Goal: Check status

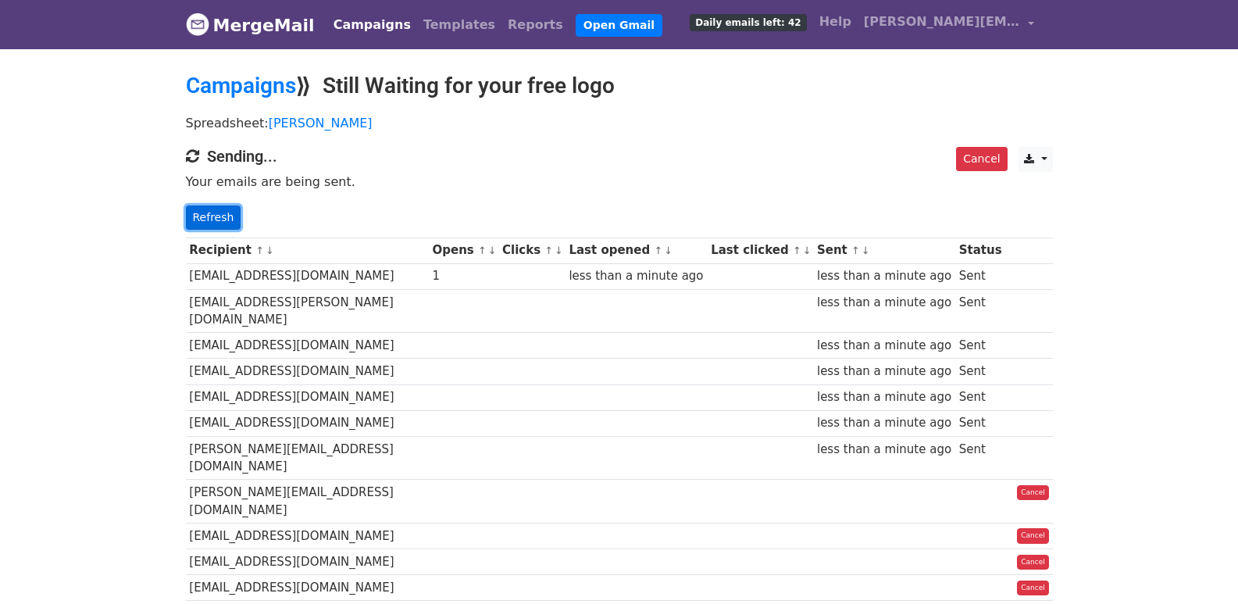
click at [216, 221] on link "Refresh" at bounding box center [213, 217] width 55 height 24
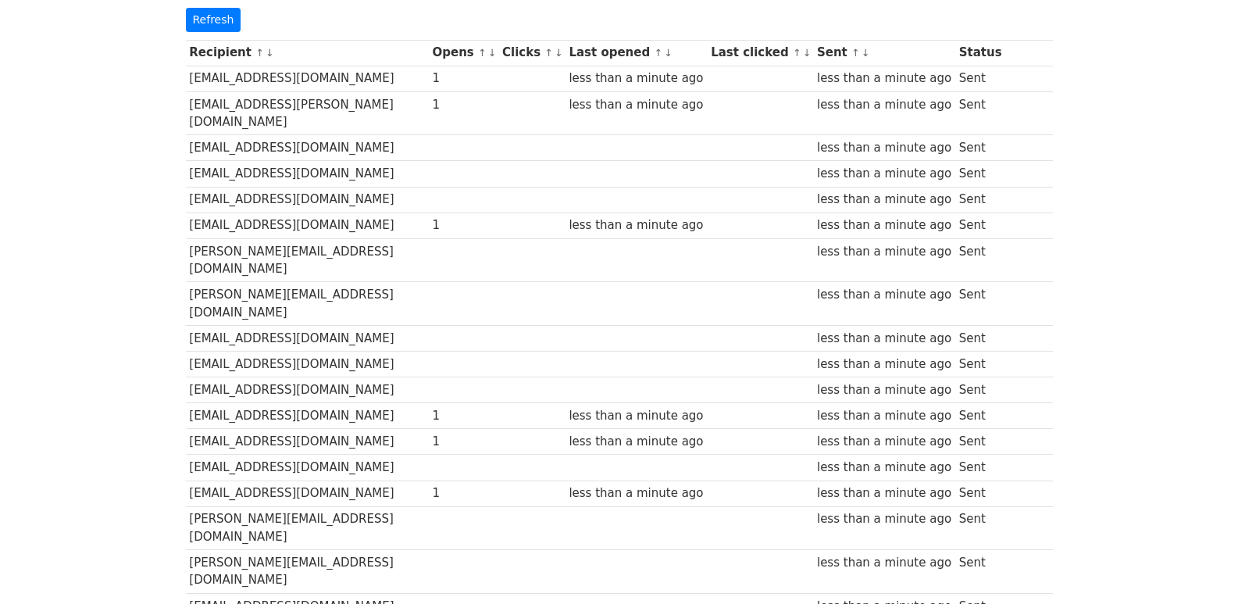
scroll to position [57, 0]
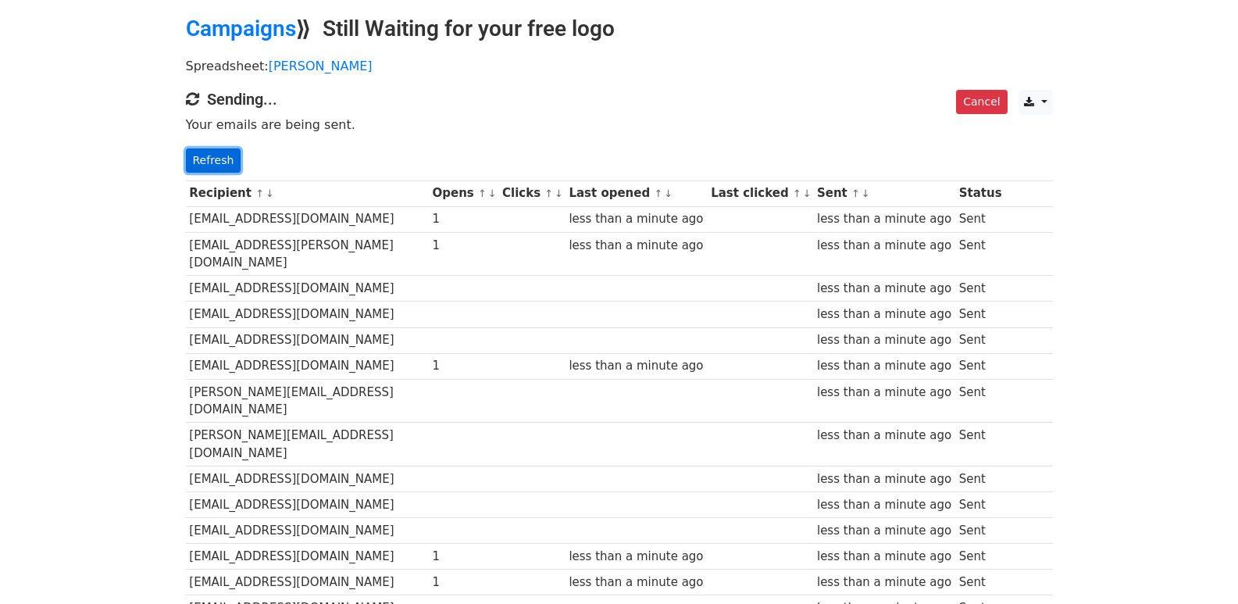
click at [219, 162] on link "Refresh" at bounding box center [213, 160] width 55 height 24
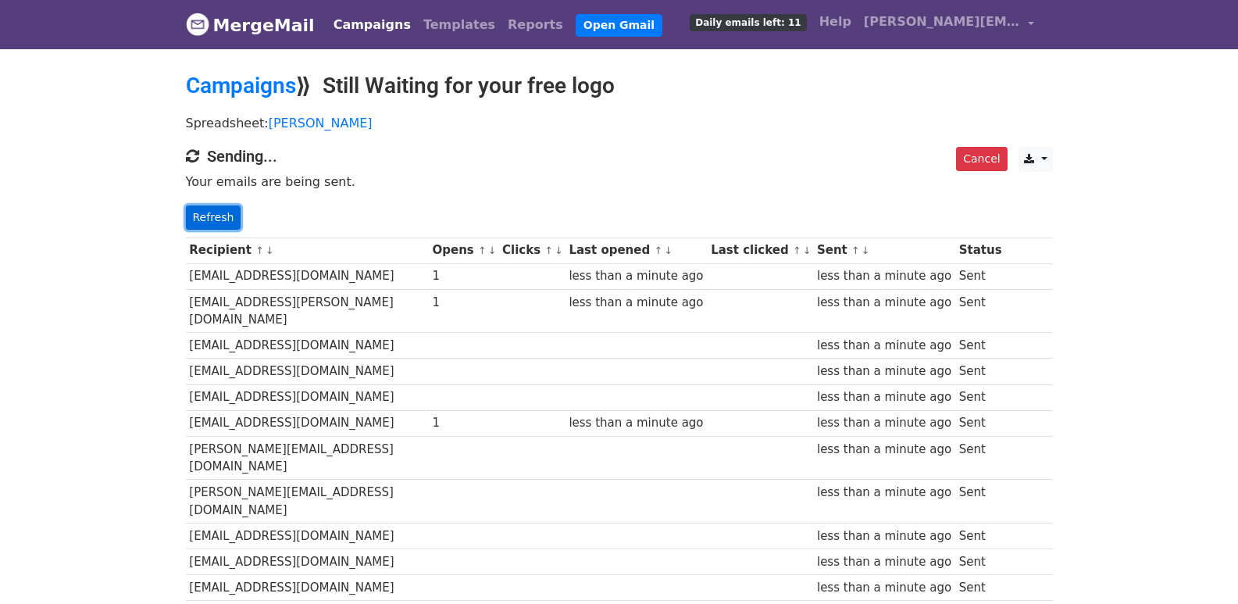
click at [223, 213] on link "Refresh" at bounding box center [213, 217] width 55 height 24
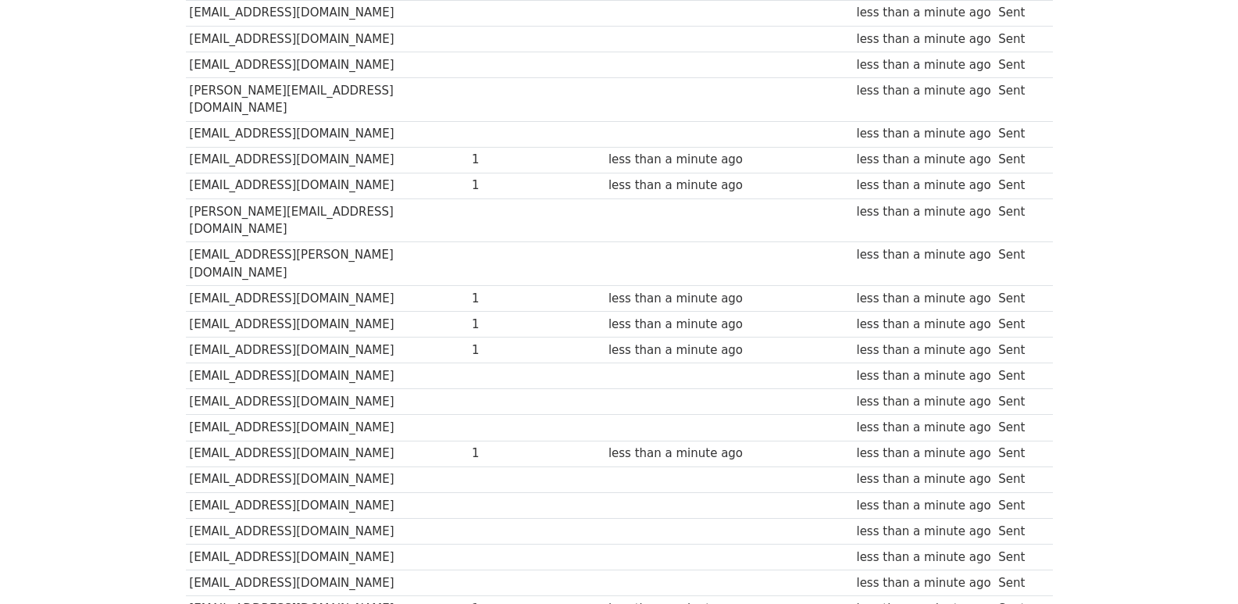
scroll to position [1087, 0]
